Goal: Find specific page/section: Find specific page/section

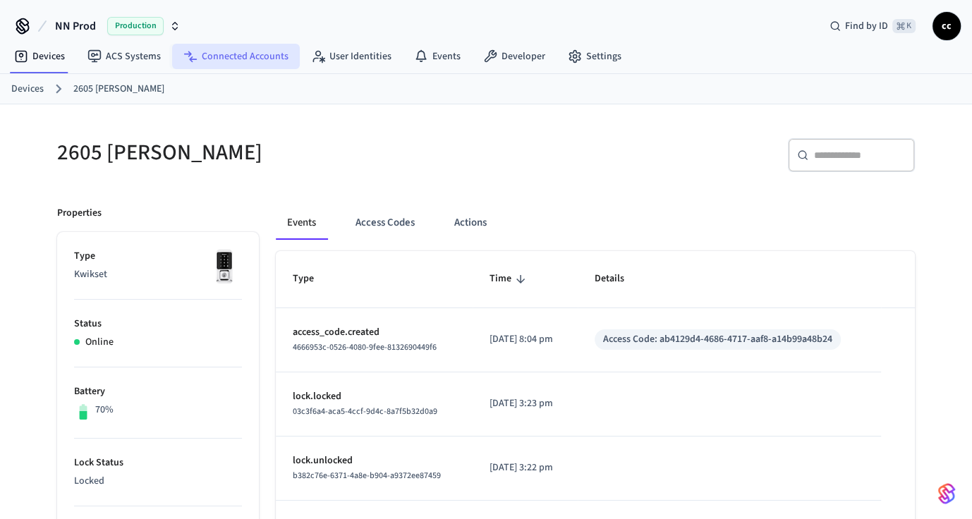
click at [254, 55] on link "Connected Accounts" at bounding box center [236, 56] width 128 height 25
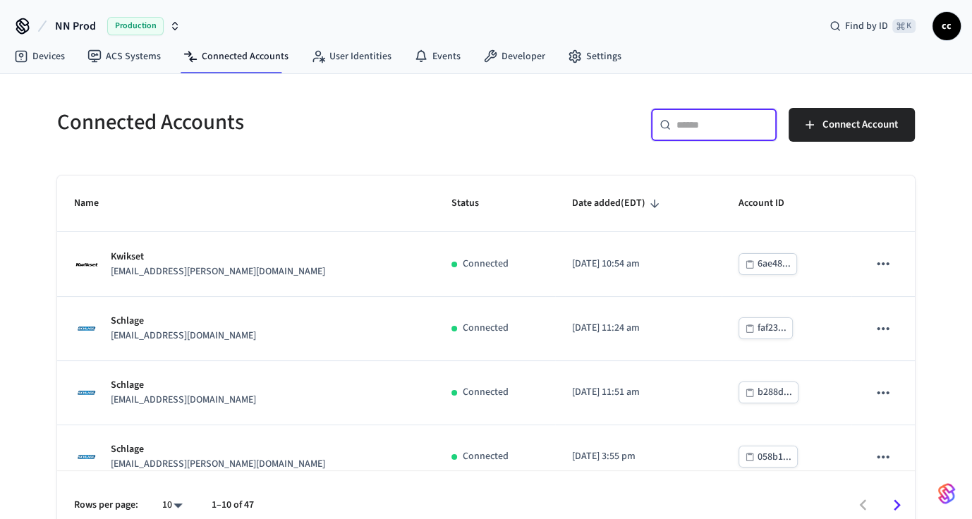
click at [692, 127] on input "text" at bounding box center [723, 125] width 92 height 14
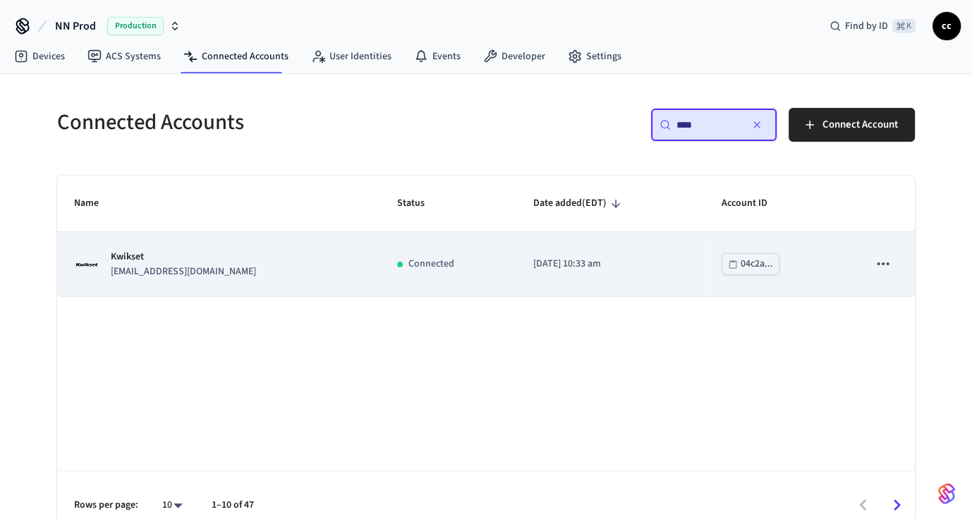
type input "****"
click at [498, 274] on td "Connected" at bounding box center [448, 264] width 136 height 64
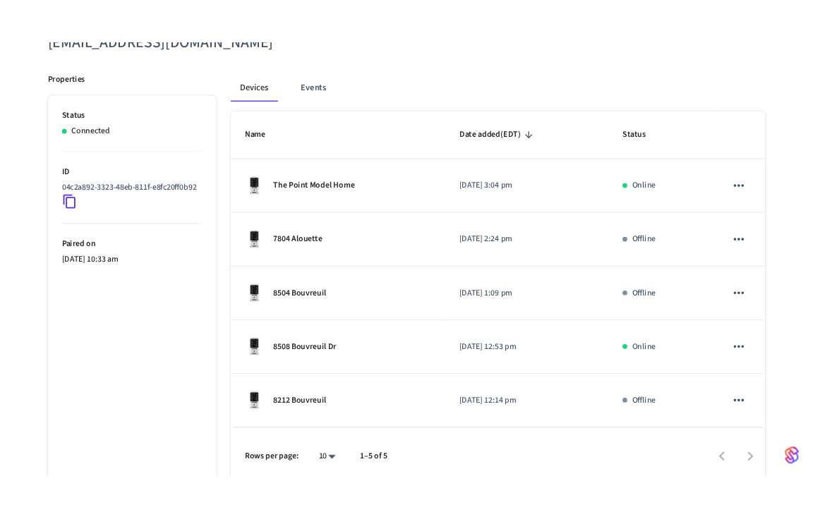
scroll to position [186, 0]
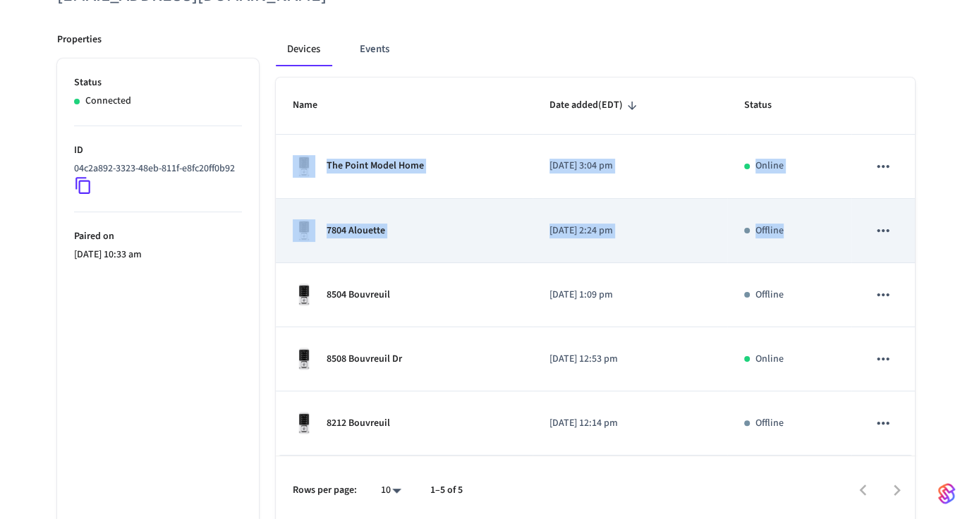
drag, startPoint x: 969, startPoint y: 231, endPoint x: 803, endPoint y: 225, distance: 166.0
click at [803, 225] on div "Kwikset [EMAIL_ADDRESS][DOMAIN_NAME] ​ ​ Properties Status Connected ID 04c2a89…" at bounding box center [486, 221] width 972 height 606
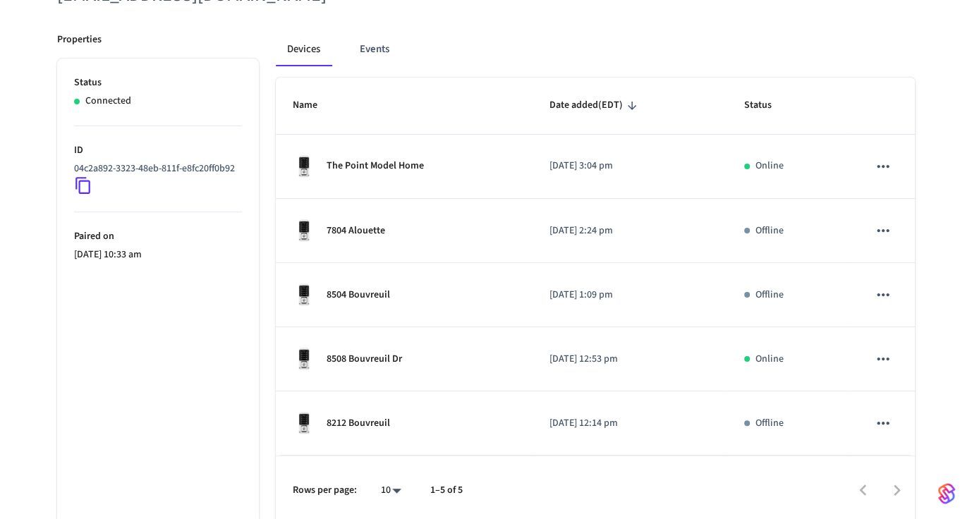
click at [258, 231] on ul "Status Connected ID 04c2a892-3323-48eb-811f-e8fc20ff0b92 Paired on [DATE] 10:33…" at bounding box center [158, 292] width 202 height 466
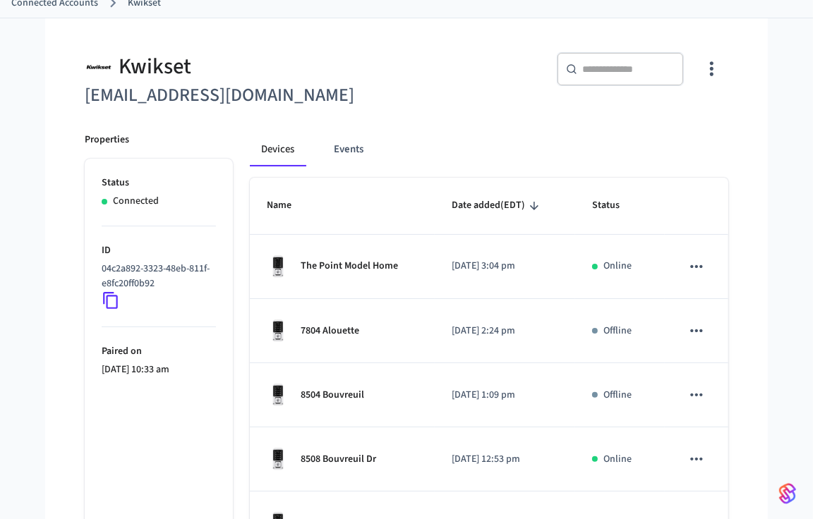
scroll to position [0, 0]
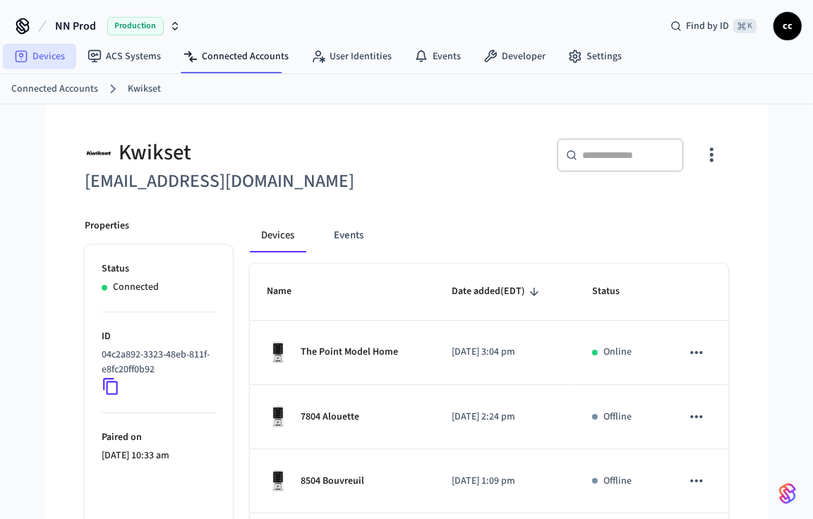
click at [59, 56] on link "Devices" at bounding box center [39, 56] width 73 height 25
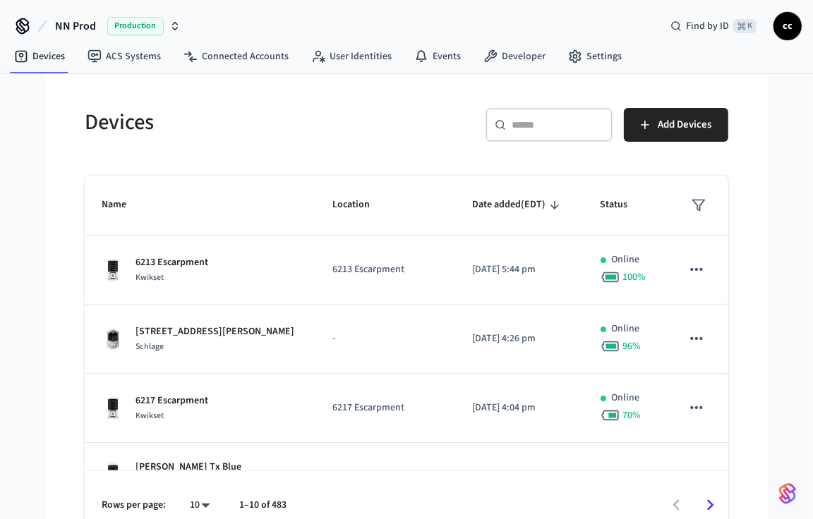
click at [539, 119] on input "text" at bounding box center [558, 125] width 92 height 14
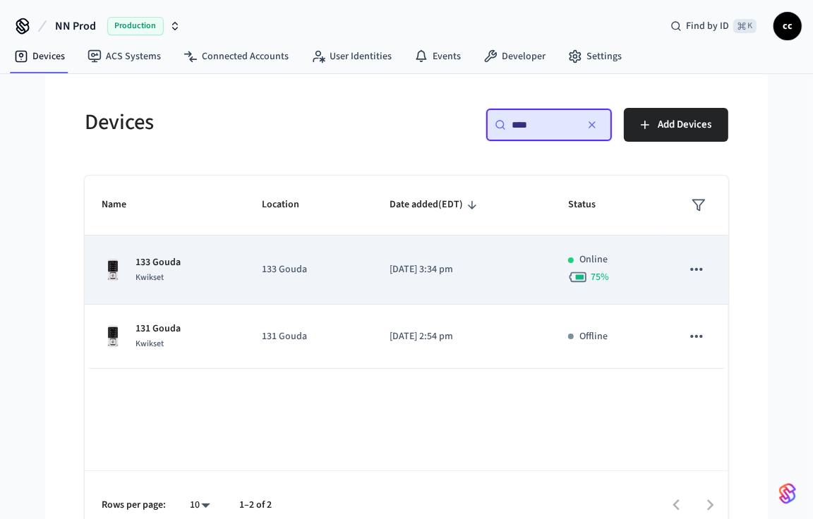
type input "****"
click at [356, 271] on td "133 Gouda" at bounding box center [310, 270] width 128 height 69
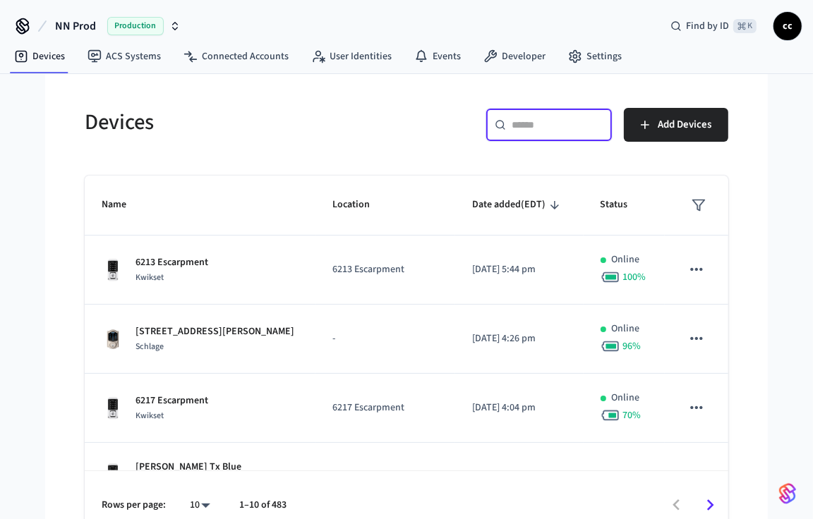
click at [512, 118] on input "text" at bounding box center [558, 125] width 92 height 14
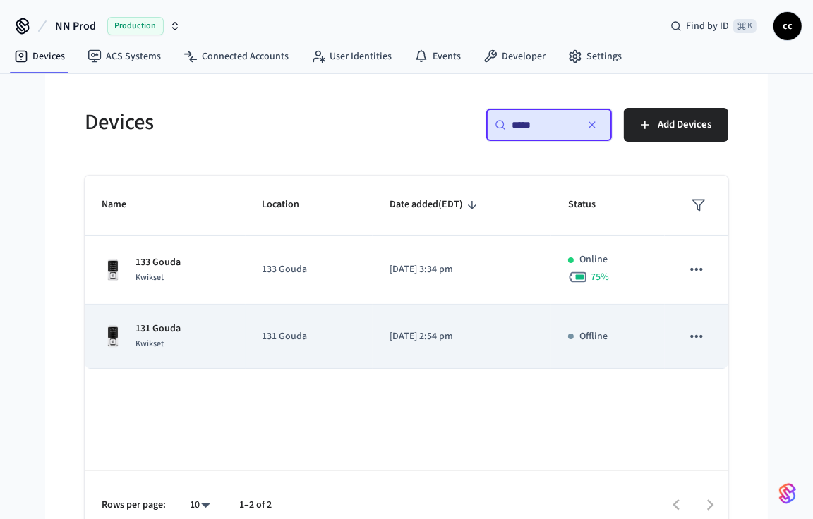
type input "*****"
click at [533, 347] on td "[DATE] 2:54 pm" at bounding box center [462, 337] width 179 height 64
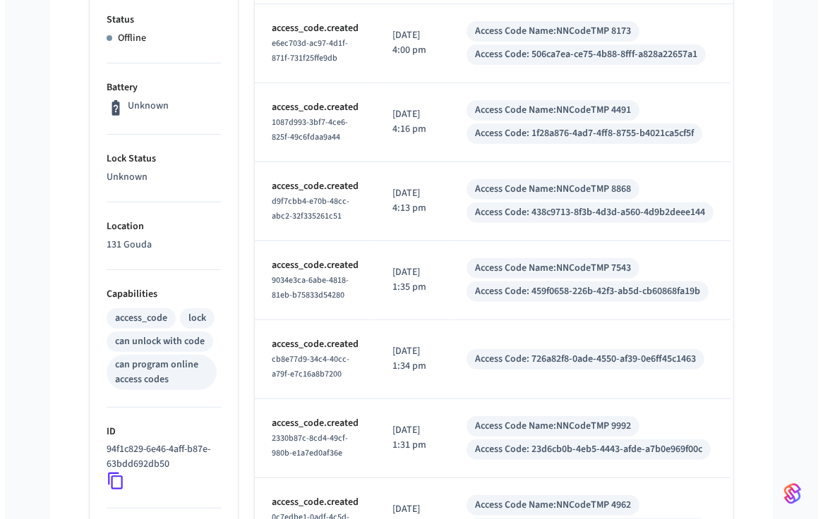
scroll to position [307, 0]
